Goal: Navigation & Orientation: Find specific page/section

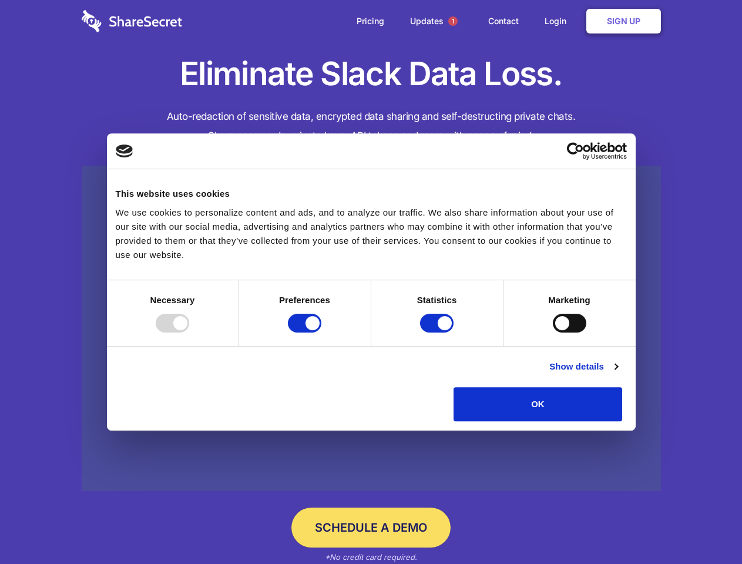
click at [189, 333] on div at bounding box center [173, 323] width 34 height 19
click at [322, 333] on input "Preferences" at bounding box center [305, 323] width 34 height 19
checkbox input "false"
click at [439, 333] on input "Statistics" at bounding box center [437, 323] width 34 height 19
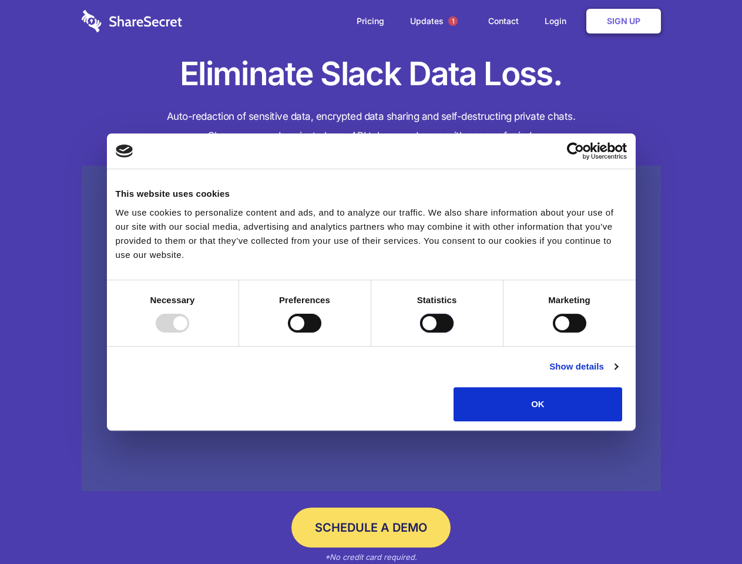
checkbox input "false"
click at [553, 333] on input "Marketing" at bounding box center [570, 323] width 34 height 19
checkbox input "true"
click at [618, 374] on link "Show details" at bounding box center [584, 367] width 68 height 14
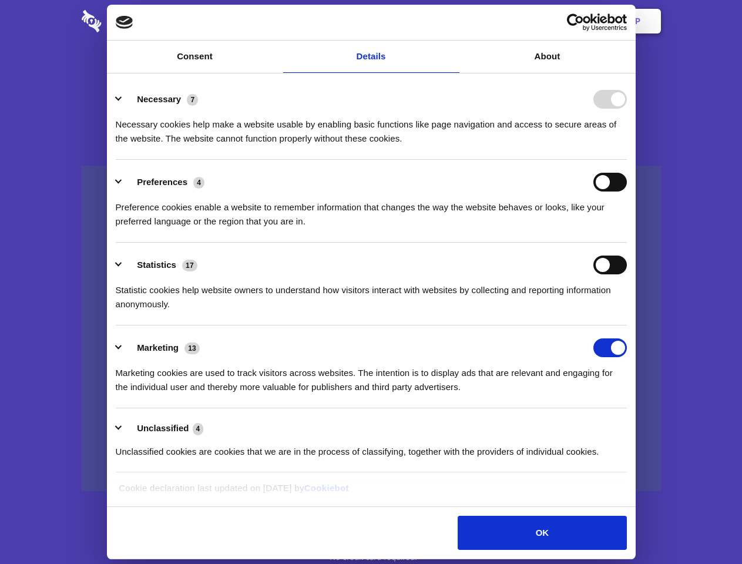
click at [627, 146] on div "Necessary cookies help make a website usable by enabling basic functions like p…" at bounding box center [371, 127] width 511 height 37
click at [453, 21] on span "1" at bounding box center [453, 20] width 9 height 9
